Goal: Navigation & Orientation: Find specific page/section

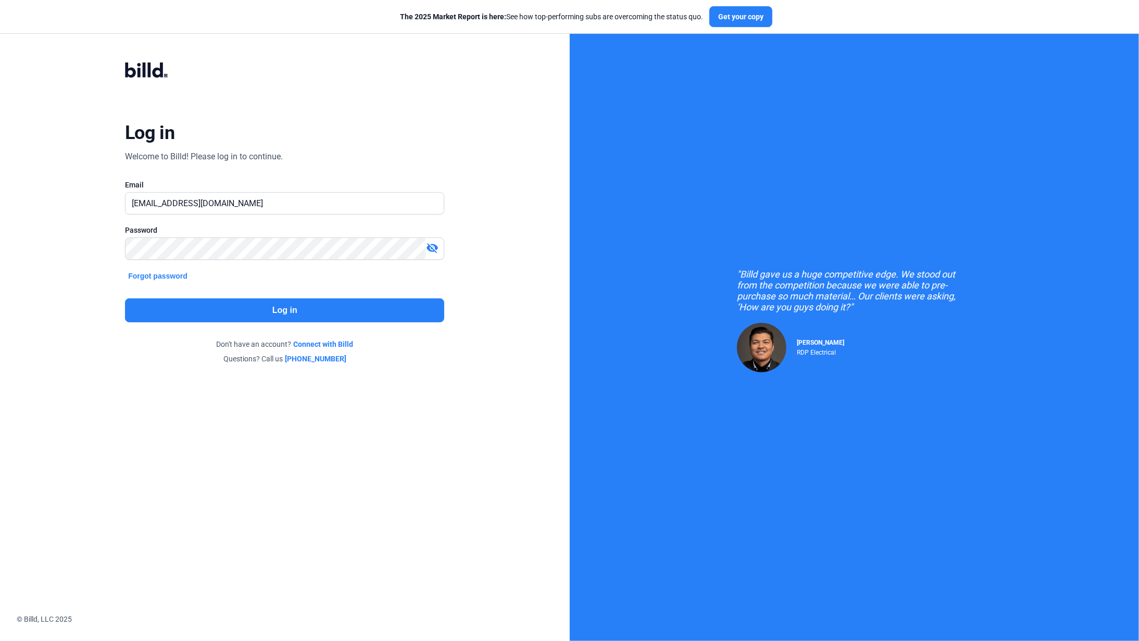
type input "[EMAIL_ADDRESS][DOMAIN_NAME]"
click at [368, 310] on button "Log in" at bounding box center [284, 311] width 319 height 24
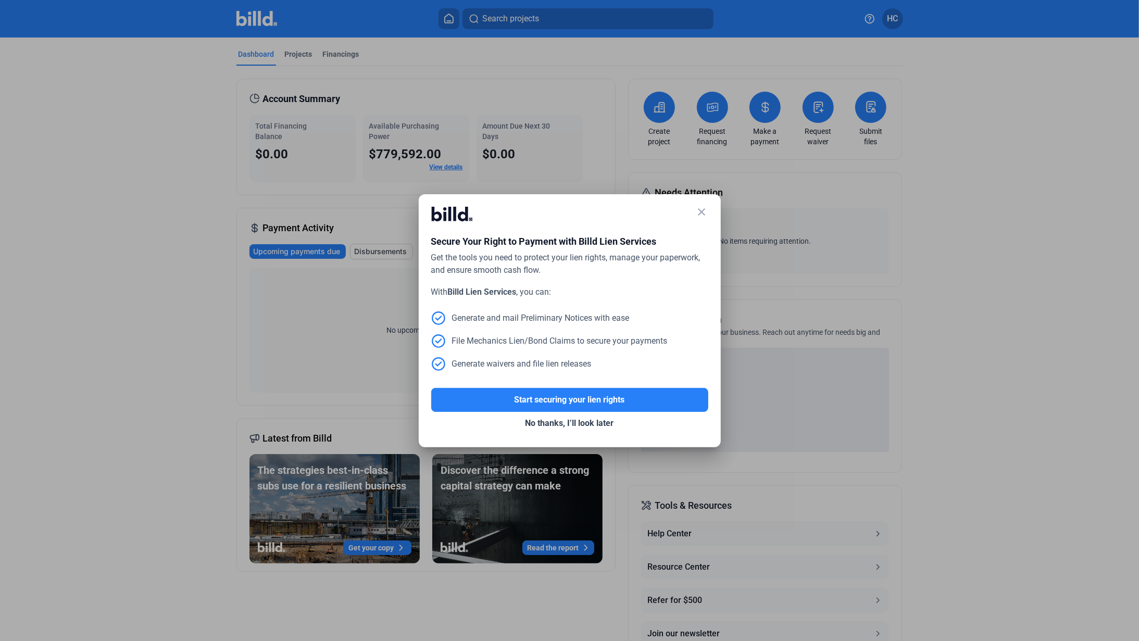
click at [703, 209] on mat-icon "close" at bounding box center [702, 212] width 13 height 13
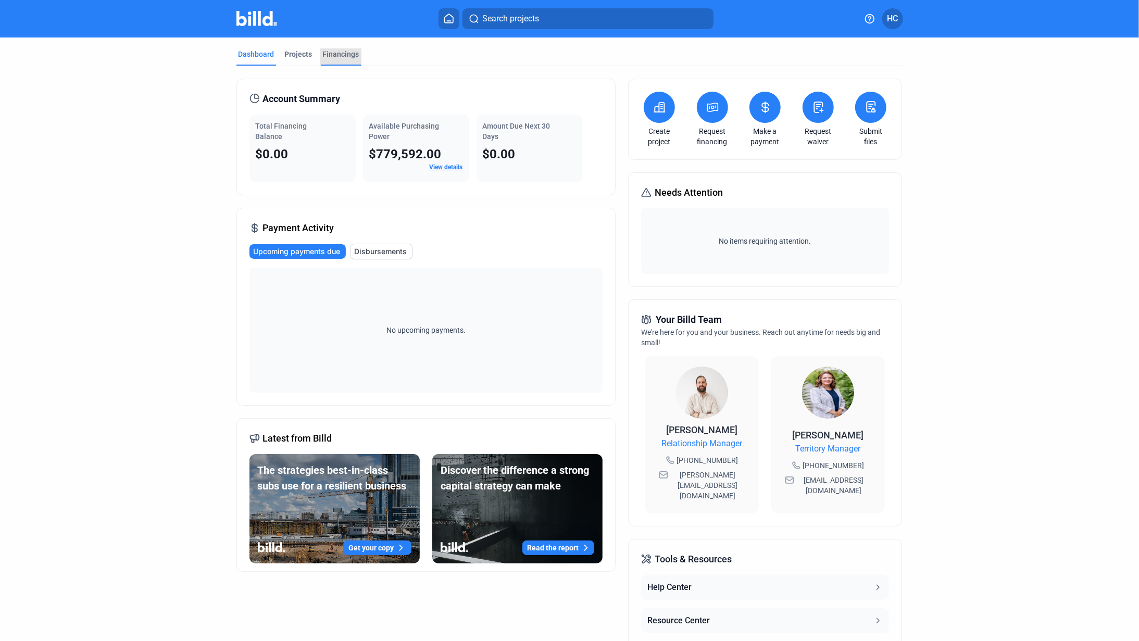
click at [336, 54] on div "Financings" at bounding box center [341, 54] width 36 height 10
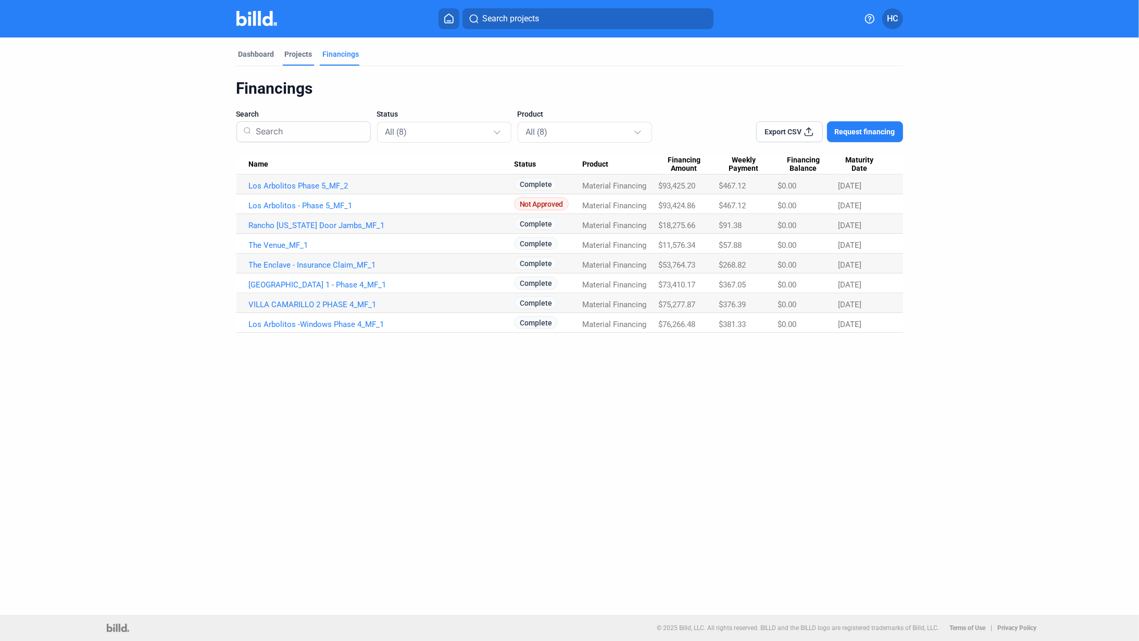
click at [296, 56] on div "Projects" at bounding box center [299, 54] width 28 height 10
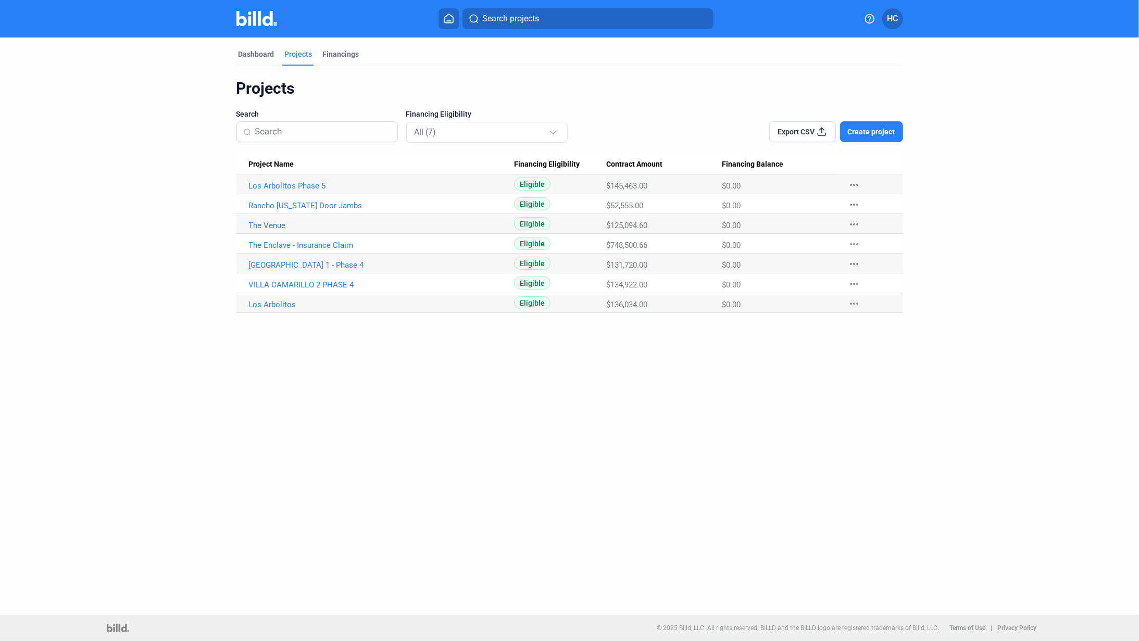
click at [893, 23] on span "HC" at bounding box center [892, 19] width 11 height 13
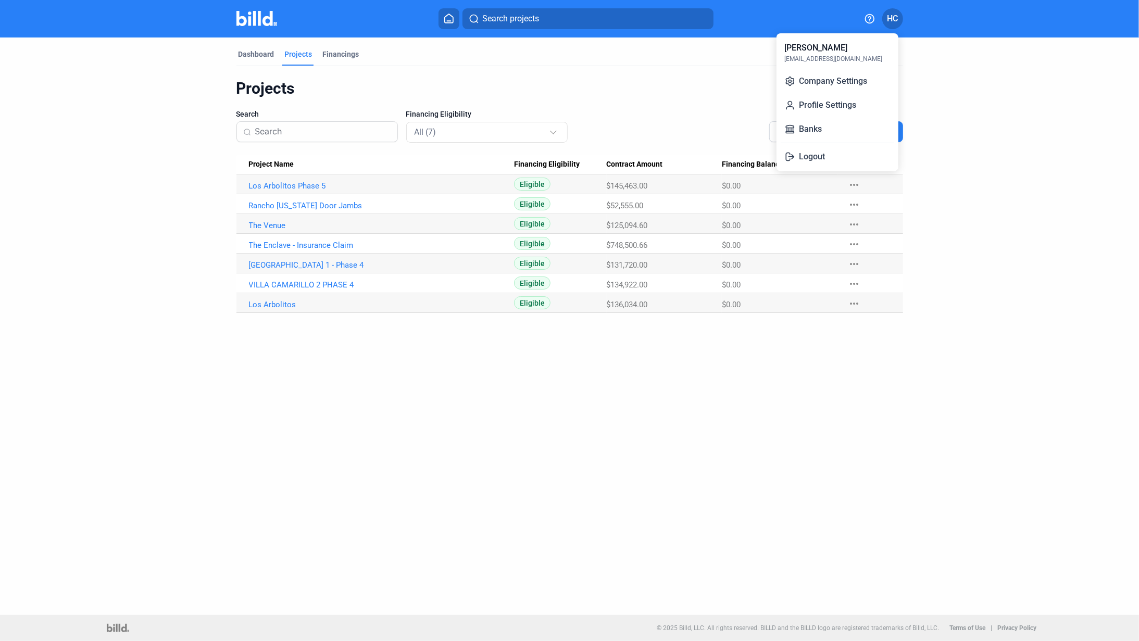
click at [447, 391] on div at bounding box center [569, 320] width 1139 height 641
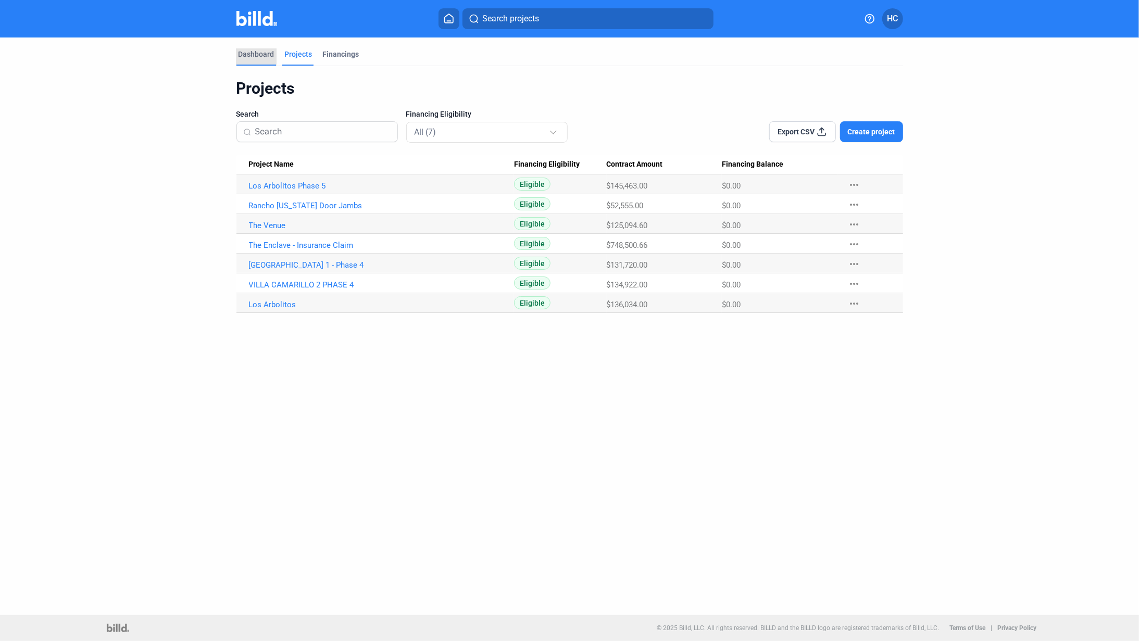
click at [257, 54] on div "Dashboard" at bounding box center [257, 54] width 36 height 10
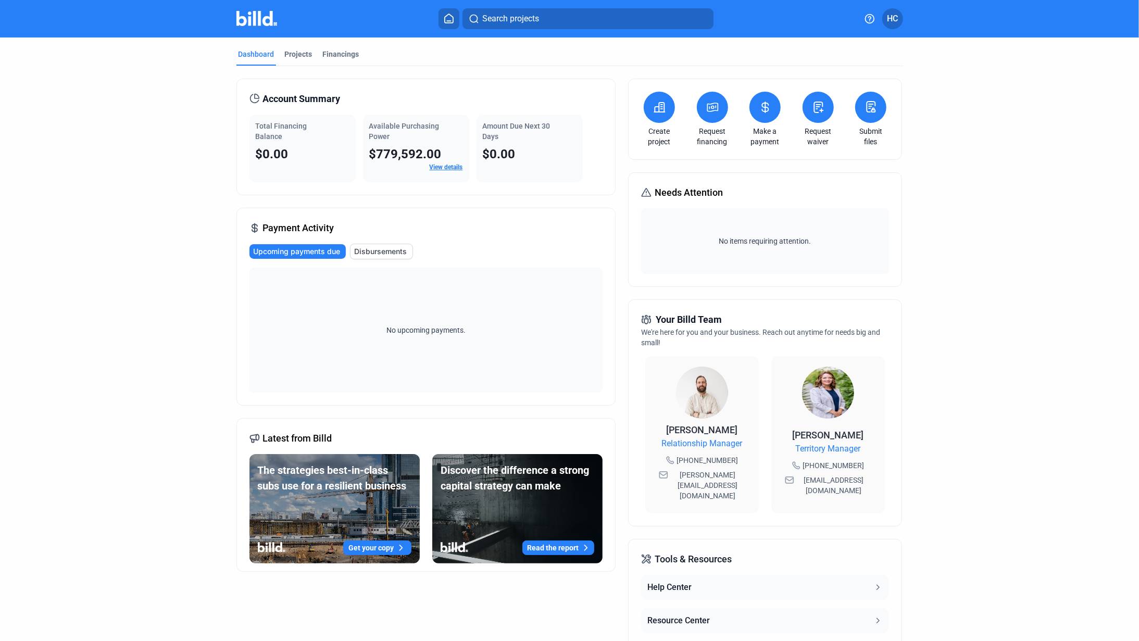
click at [894, 23] on span "HC" at bounding box center [892, 19] width 11 height 13
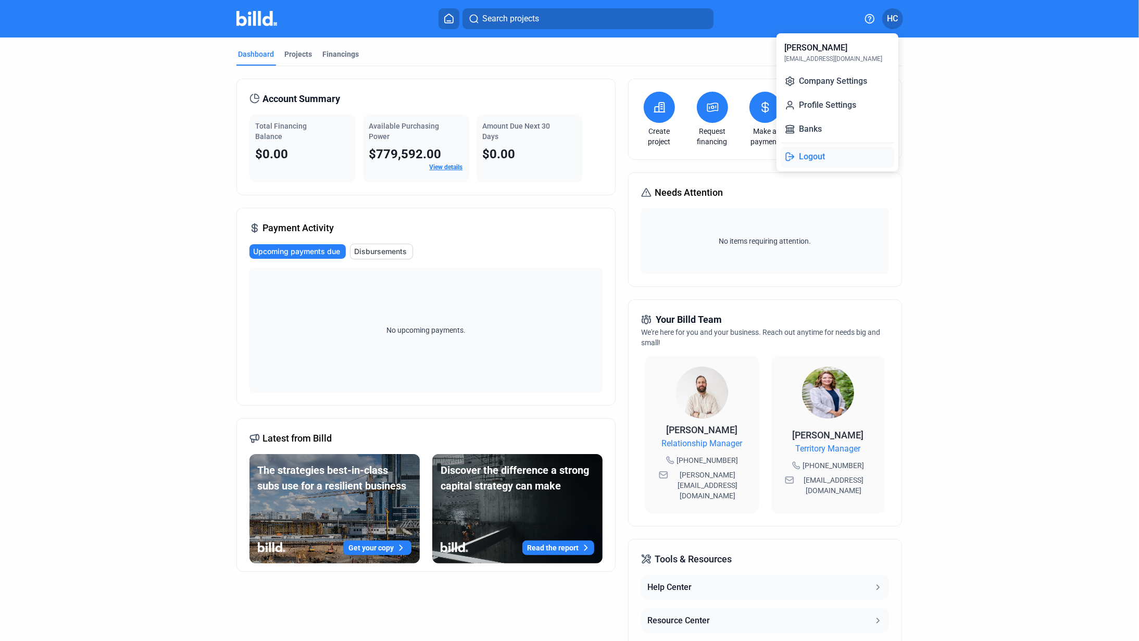
click at [820, 158] on button "Logout" at bounding box center [838, 156] width 114 height 21
